Goal: Information Seeking & Learning: Learn about a topic

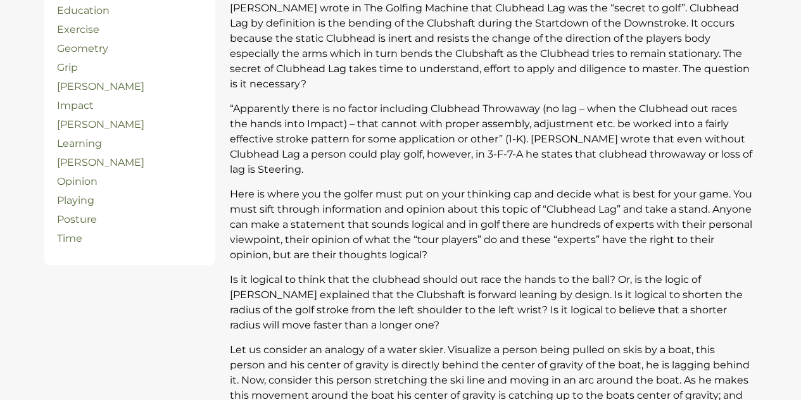
scroll to position [122, 0]
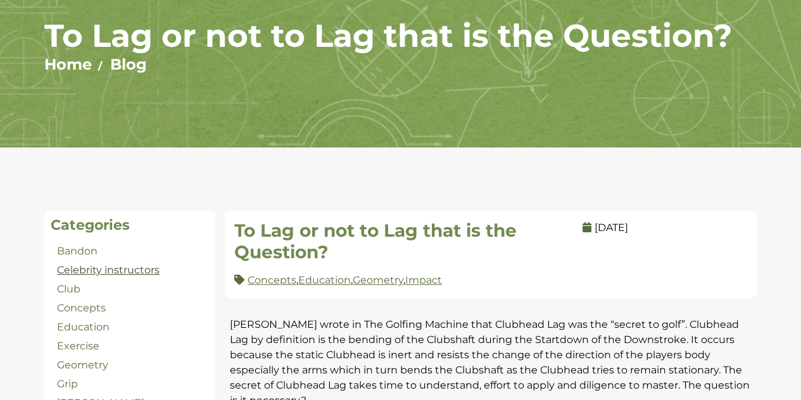
click at [151, 272] on link "Celebrity instructors" at bounding box center [108, 270] width 103 height 12
drag, startPoint x: 134, startPoint y: 278, endPoint x: 111, endPoint y: 267, distance: 25.8
click at [84, 303] on link "Concepts" at bounding box center [81, 308] width 49 height 12
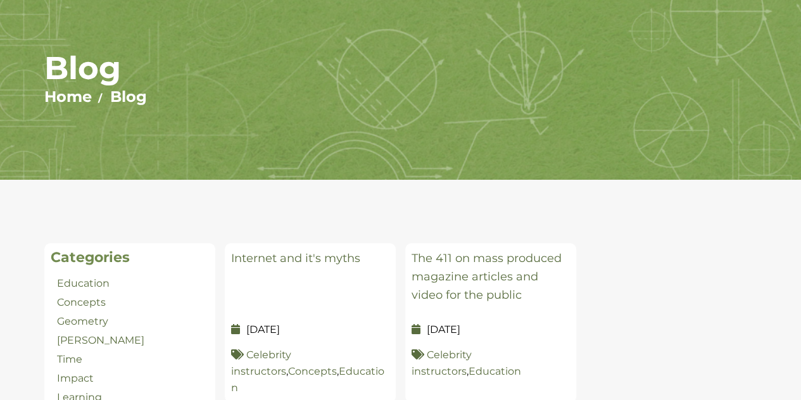
scroll to position [317, 0]
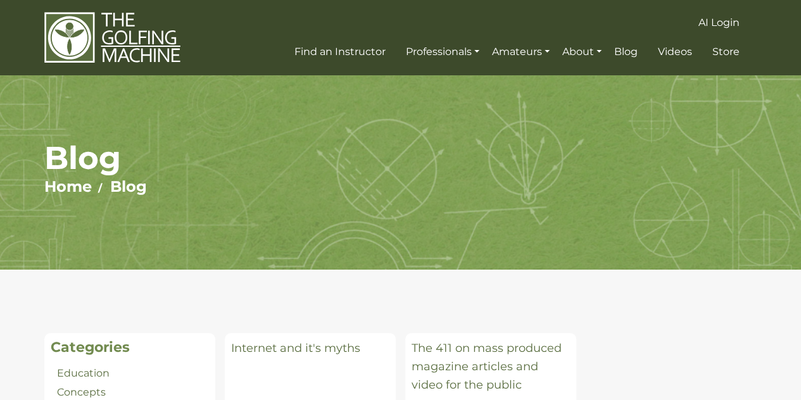
scroll to position [317, 0]
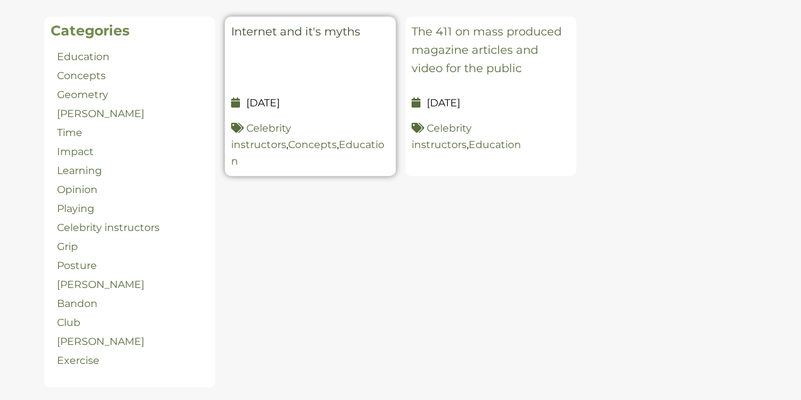
click at [334, 36] on link "Internet and it's myths" at bounding box center [295, 32] width 129 height 14
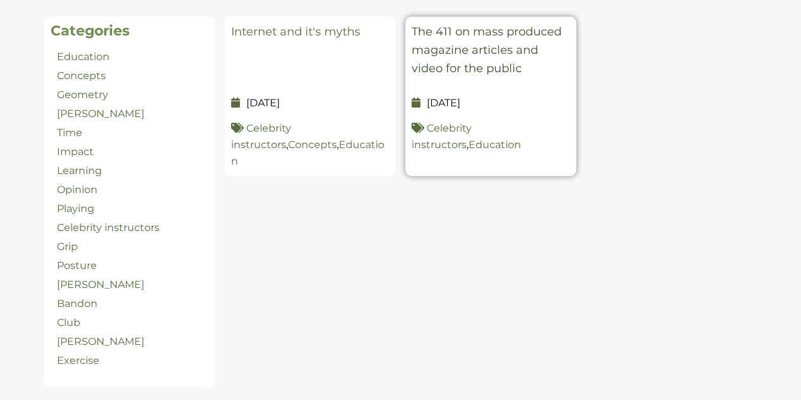
click at [460, 51] on link "The 411 on mass produced magazine articles and video for the public" at bounding box center [487, 50] width 150 height 51
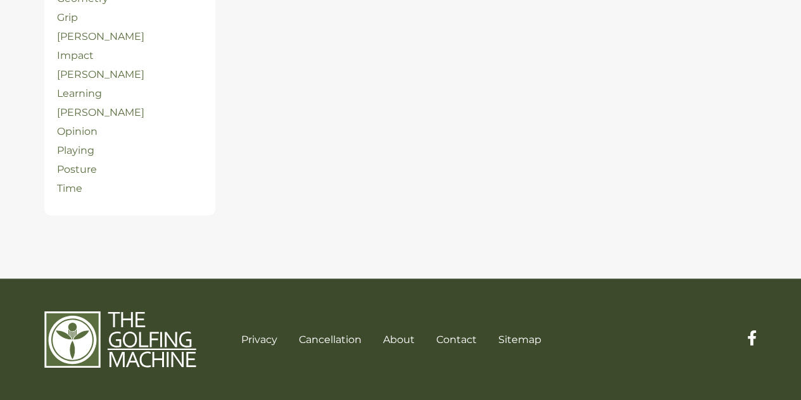
scroll to position [172, 0]
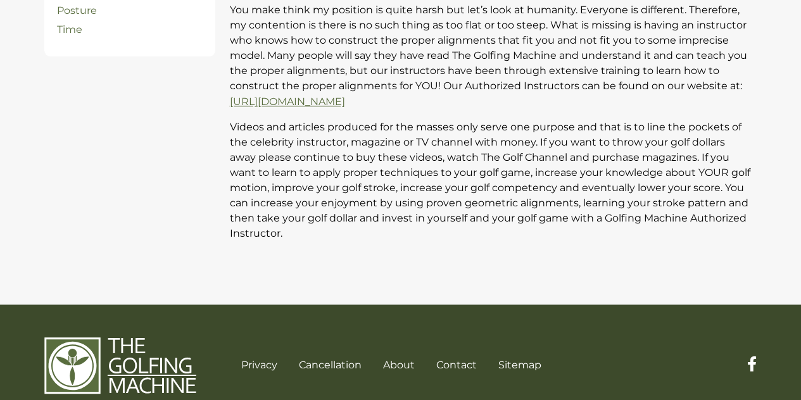
scroll to position [696, 0]
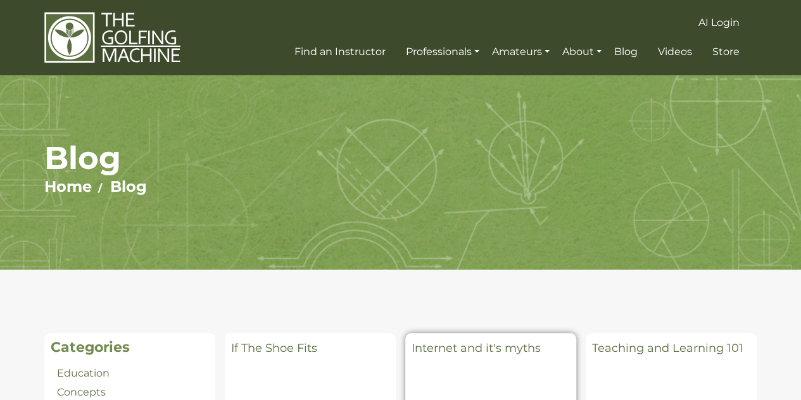
scroll to position [317, 0]
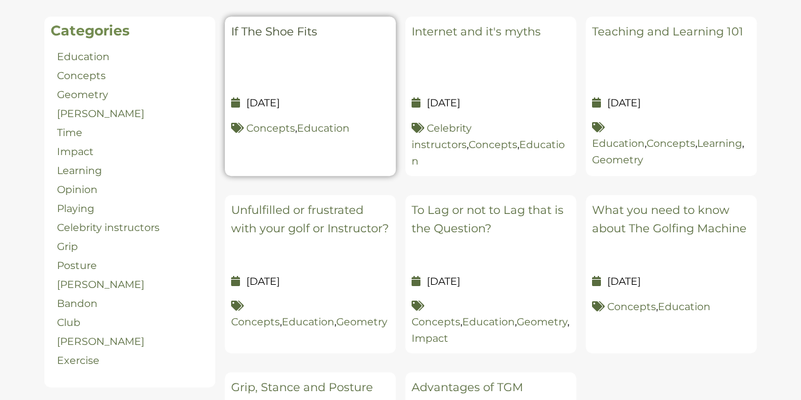
drag, startPoint x: 334, startPoint y: 72, endPoint x: 294, endPoint y: 30, distance: 58.2
click at [294, 30] on link "If The Shoe Fits" at bounding box center [274, 32] width 86 height 14
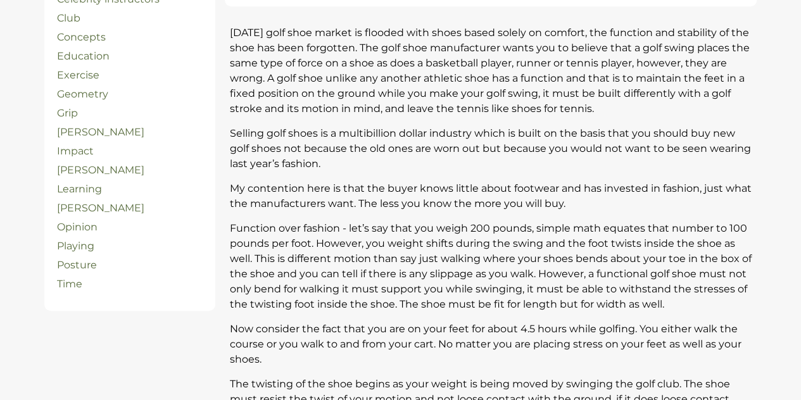
scroll to position [633, 0]
